Goal: Understand process/instructions: Learn how to perform a task or action

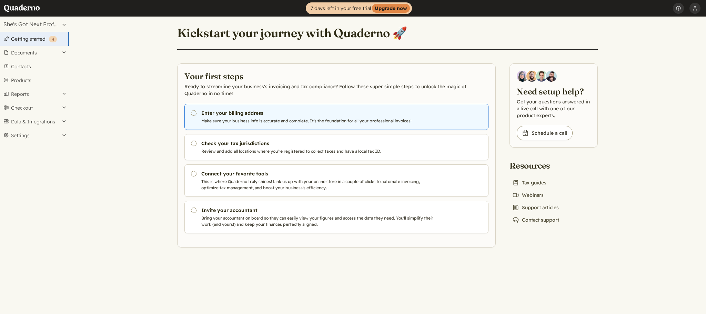
click at [243, 114] on h3 "Enter your billing address" at bounding box center [318, 113] width 235 height 7
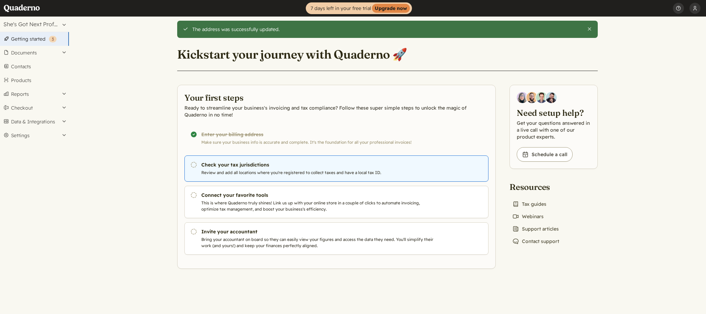
click at [257, 168] on h3 "Check your tax jurisdictions" at bounding box center [318, 164] width 235 height 7
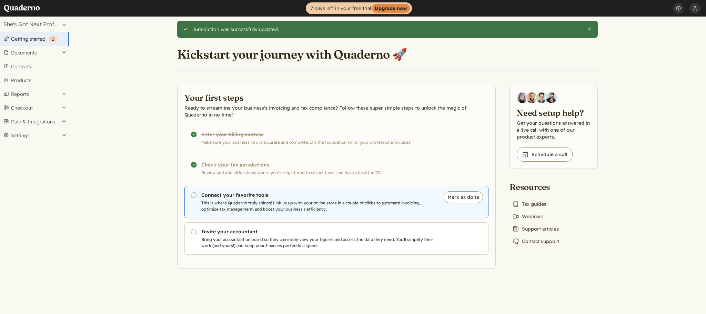
click at [289, 202] on p "This is where Quaderno truly shines! Link us up with your online store in a cou…" at bounding box center [318, 206] width 235 height 12
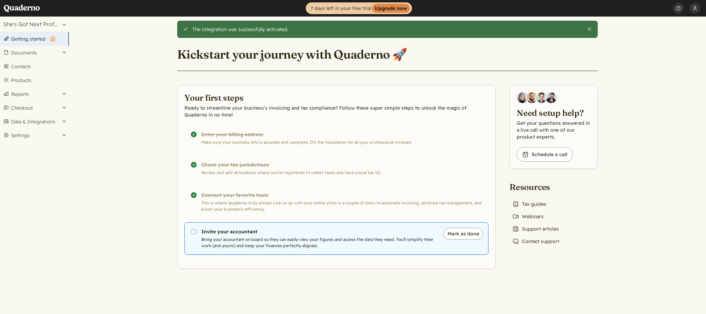
click at [278, 237] on p "Bring your accountant on board so they can easily view your figures and access …" at bounding box center [318, 242] width 235 height 12
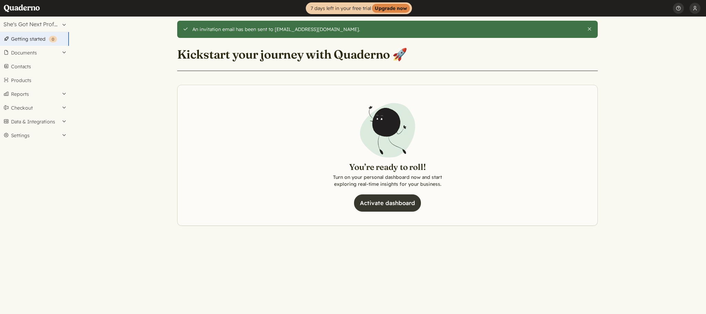
click at [385, 199] on link "Activate dashboard" at bounding box center [387, 202] width 67 height 17
